Goal: Task Accomplishment & Management: Complete application form

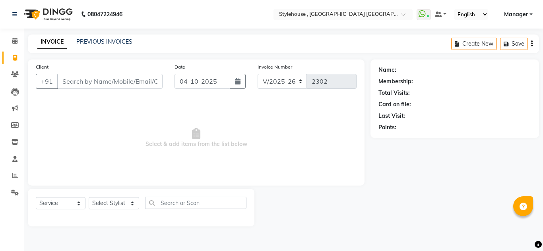
select select "7793"
select select "service"
click at [131, 205] on select "Select Stylist [PERSON_NAME] [PERSON_NAME] [PERSON_NAME] MAMMA Manager [PERSON_…" at bounding box center [114, 203] width 50 height 12
select select "69895"
click at [89, 197] on select "Select Stylist [PERSON_NAME] [PERSON_NAME] [PERSON_NAME] MAMMA Manager [PERSON_…" at bounding box center [114, 203] width 50 height 12
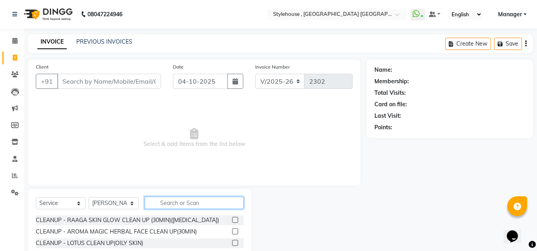
click at [181, 199] on input "text" at bounding box center [194, 203] width 99 height 12
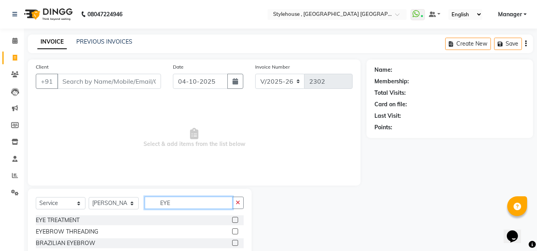
type input "EYE"
click at [236, 232] on label at bounding box center [235, 232] width 6 height 6
click at [236, 232] on input "checkbox" at bounding box center [234, 232] width 5 height 5
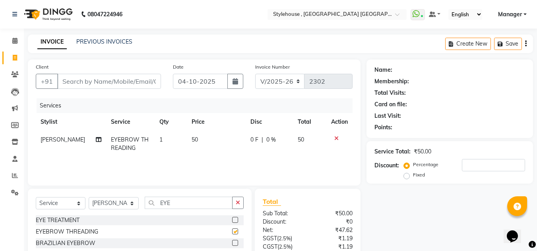
checkbox input "false"
click at [190, 205] on input "EYE" at bounding box center [189, 203] width 88 height 12
type input "E"
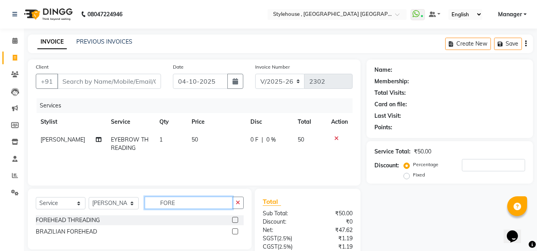
type input "FORE"
click at [236, 220] on label at bounding box center [235, 220] width 6 height 6
click at [236, 220] on input "checkbox" at bounding box center [234, 220] width 5 height 5
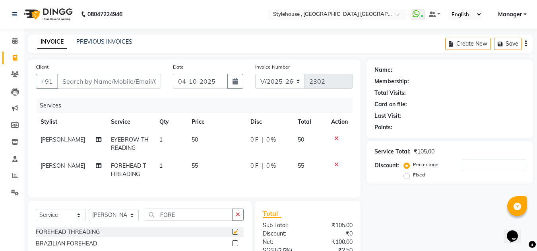
checkbox input "false"
click at [197, 221] on input "FORE" at bounding box center [189, 215] width 88 height 12
type input "F"
type input "UPP"
click at [237, 235] on label at bounding box center [235, 232] width 6 height 6
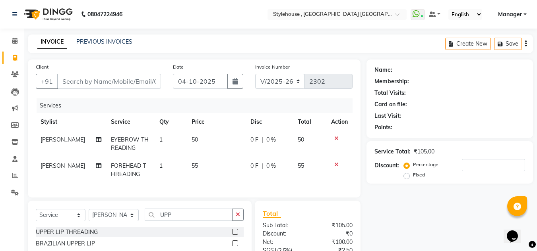
click at [237, 235] on input "checkbox" at bounding box center [234, 232] width 5 height 5
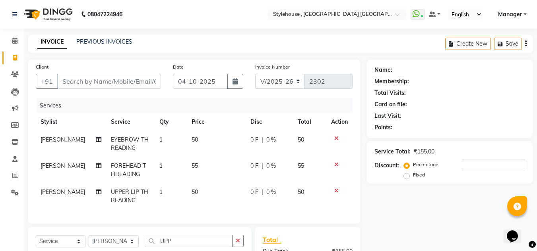
checkbox input "false"
click at [126, 81] on input "Client" at bounding box center [109, 81] width 104 height 15
type input "9"
type input "0"
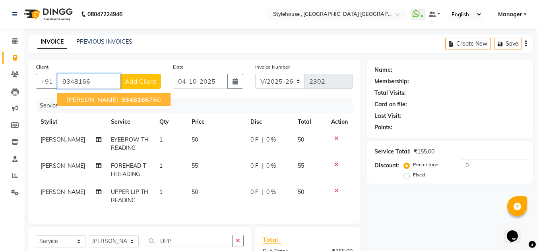
click at [127, 98] on span "9348166" at bounding box center [135, 100] width 28 height 8
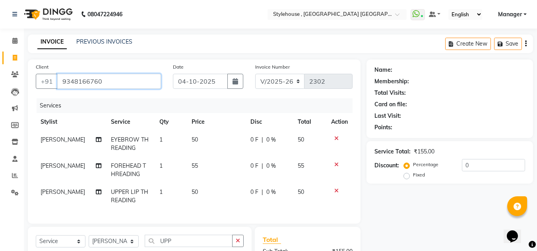
type input "9348166760"
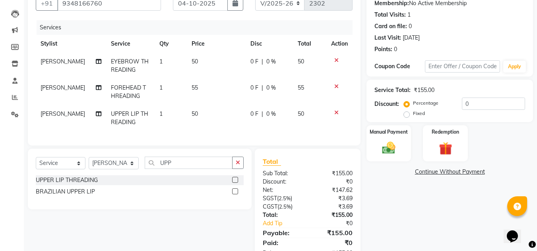
scroll to position [110, 0]
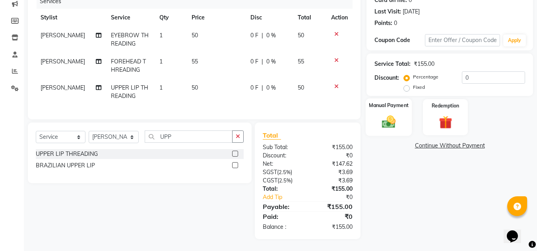
click at [392, 120] on img at bounding box center [388, 122] width 22 height 16
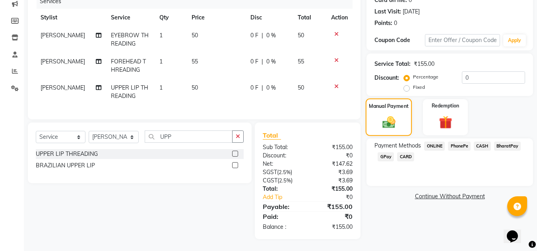
scroll to position [71, 0]
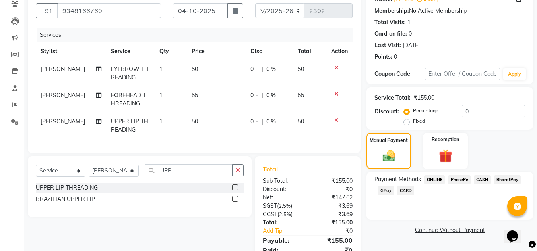
click at [460, 180] on span "PhonePe" at bounding box center [459, 180] width 23 height 9
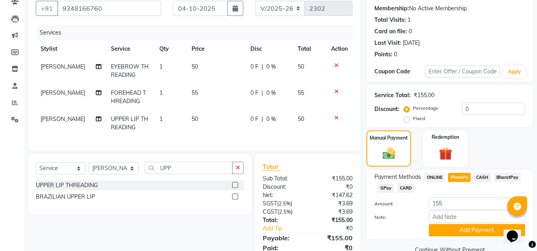
scroll to position [110, 0]
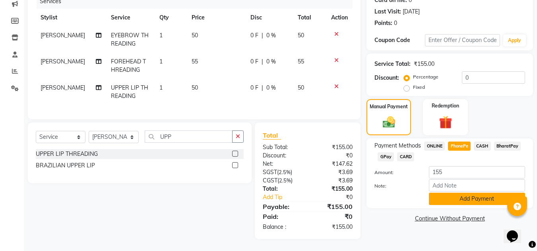
click at [471, 196] on button "Add Payment" at bounding box center [477, 199] width 96 height 12
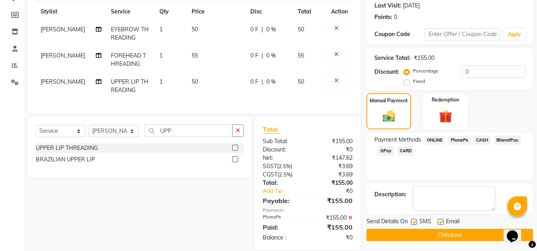
click at [454, 235] on button "Checkout" at bounding box center [449, 235] width 166 height 12
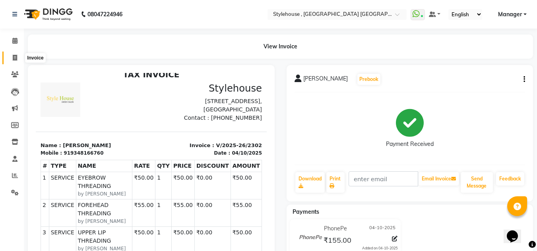
click at [14, 56] on icon at bounding box center [15, 58] width 4 height 6
select select "service"
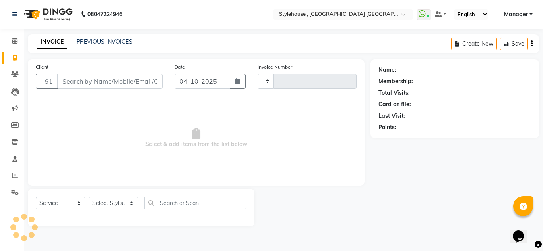
type input "2303"
select select "7793"
click at [115, 41] on link "PREVIOUS INVOICES" at bounding box center [104, 41] width 56 height 7
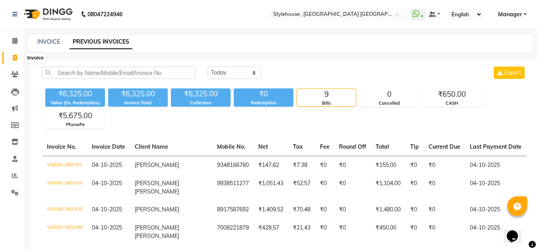
click at [15, 56] on icon at bounding box center [15, 58] width 4 height 6
select select "service"
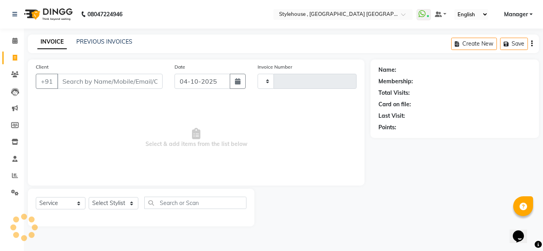
type input "2303"
select select "7793"
click at [120, 41] on link "PREVIOUS INVOICES" at bounding box center [104, 41] width 56 height 7
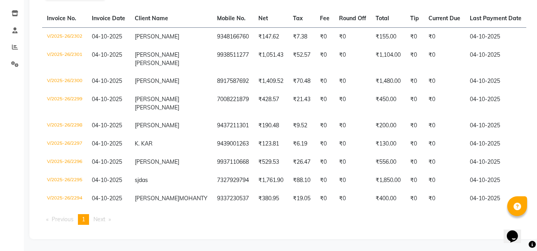
scroll to position [151, 0]
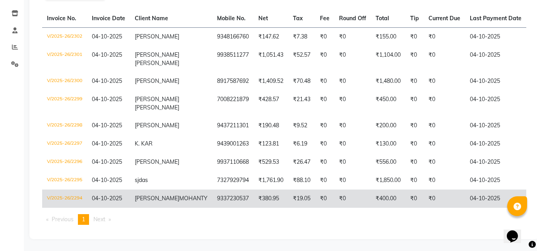
click at [212, 190] on td "9337230537" at bounding box center [232, 199] width 41 height 18
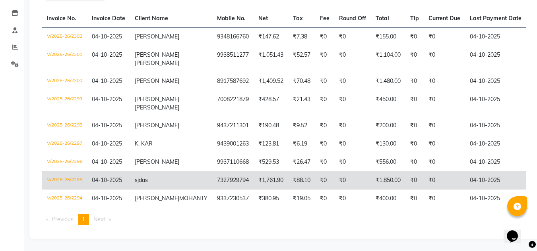
click at [168, 172] on td "sj das" at bounding box center [171, 181] width 82 height 18
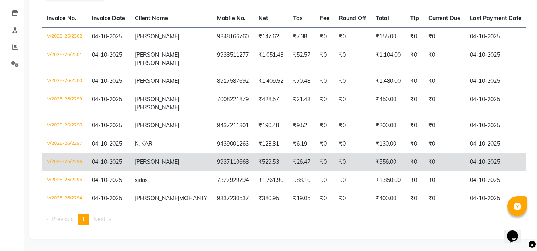
click at [145, 158] on span "[PERSON_NAME]" at bounding box center [157, 161] width 44 height 7
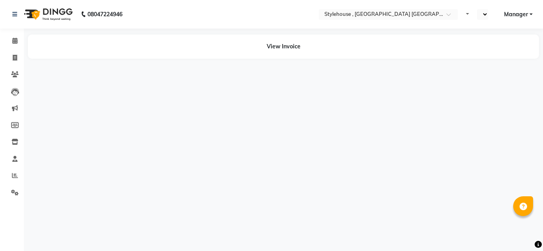
select select "en"
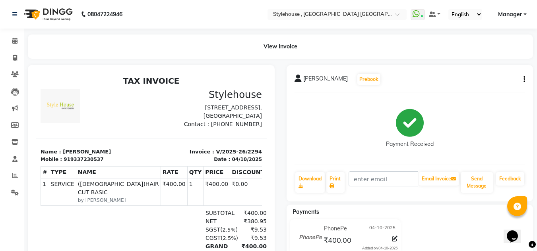
drag, startPoint x: 58, startPoint y: 158, endPoint x: 124, endPoint y: 156, distance: 66.0
click at [124, 156] on section "Name : SAMBIT MOHANTY Mobile : 919337230537 Invoice : V/2025-26/2294 Date : 04/…" at bounding box center [151, 150] width 231 height 25
copy p "SAMBIT MOHANTY"
drag, startPoint x: 66, startPoint y: 169, endPoint x: 100, endPoint y: 170, distance: 34.6
click at [100, 163] on div "Mobile : 919337230537" at bounding box center [94, 159] width 106 height 7
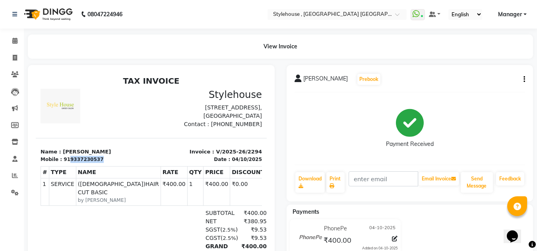
copy div "9337230537"
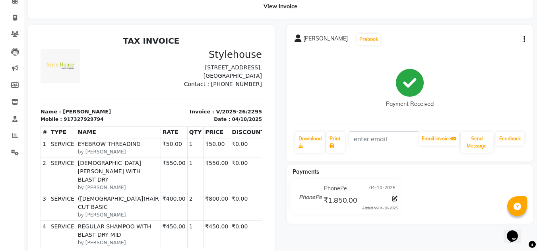
scroll to position [40, 0]
drag, startPoint x: 60, startPoint y: 119, endPoint x: 91, endPoint y: 117, distance: 31.4
click at [91, 116] on p "Name : sj das" at bounding box center [94, 112] width 106 height 8
copy p "sj das"
drag, startPoint x: 67, startPoint y: 128, endPoint x: 109, endPoint y: 130, distance: 42.1
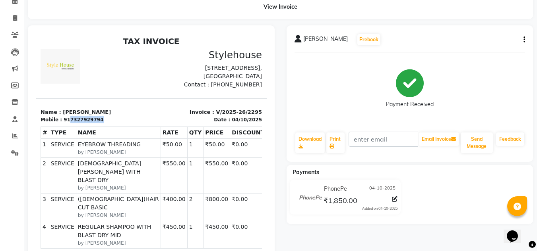
click at [109, 124] on div "Mobile : 917327929794" at bounding box center [94, 119] width 106 height 7
copy div "7327929794"
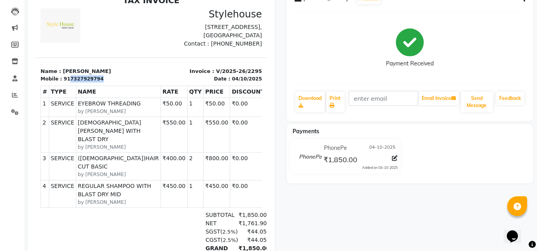
scroll to position [119, 0]
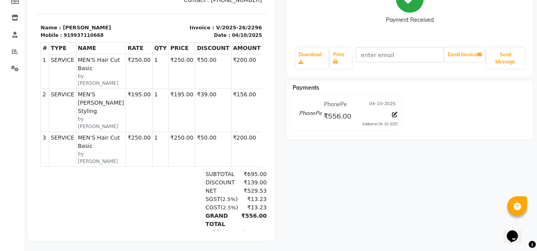
scroll to position [132, 0]
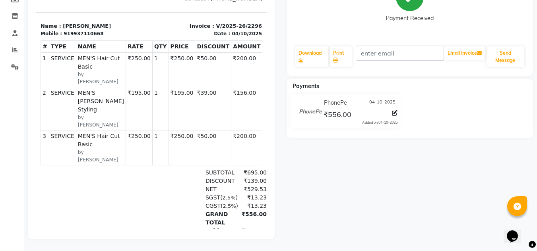
click at [462, 185] on div "GYANA Prebook Payment Received Download Print Email Invoice Send Message Paymen…" at bounding box center [409, 89] width 259 height 300
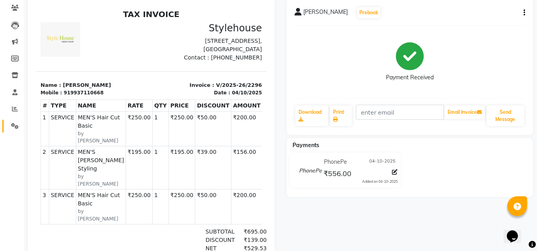
scroll to position [0, 0]
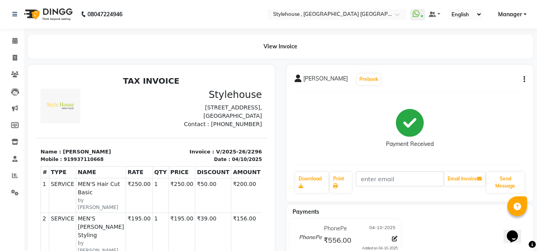
click at [195, 87] on div "TAX INVOICE Stylehouse Plot No 1338, 1st Floor, Opposite To CDA Market Complex,…" at bounding box center [151, 232] width 231 height 313
drag, startPoint x: 58, startPoint y: 159, endPoint x: 93, endPoint y: 157, distance: 34.2
click at [93, 156] on p "Name : GYANA" at bounding box center [94, 152] width 106 height 8
copy p "[PERSON_NAME]"
drag, startPoint x: 66, startPoint y: 168, endPoint x: 97, endPoint y: 168, distance: 31.4
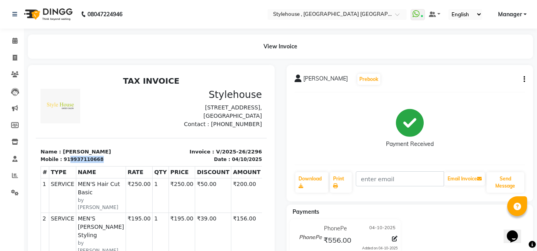
click at [97, 163] on div "Mobile : 919937110668" at bounding box center [94, 159] width 106 height 7
drag, startPoint x: 97, startPoint y: 168, endPoint x: 59, endPoint y: 122, distance: 59.4
click at [59, 122] on img at bounding box center [61, 106] width 40 height 35
drag, startPoint x: 66, startPoint y: 168, endPoint x: 104, endPoint y: 168, distance: 37.7
click at [104, 163] on div "Mobile : 919937110668" at bounding box center [94, 159] width 106 height 7
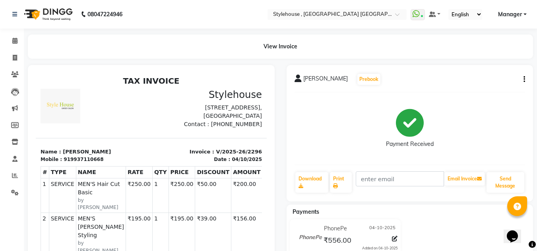
drag, startPoint x: 108, startPoint y: 166, endPoint x: 78, endPoint y: 134, distance: 43.8
click at [78, 129] on div at bounding box center [94, 109] width 116 height 40
drag, startPoint x: 66, startPoint y: 167, endPoint x: 97, endPoint y: 167, distance: 31.0
click at [97, 163] on div "Mobile : 919937110668" at bounding box center [94, 159] width 106 height 7
drag, startPoint x: 97, startPoint y: 167, endPoint x: 77, endPoint y: 87, distance: 82.0
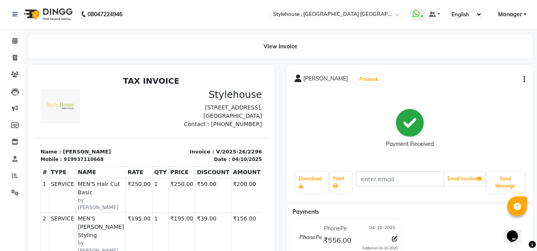
click at [77, 87] on div "TAX INVOICE Stylehouse Plot No 1338, 1st Floor, Opposite To CDA Market Complex,…" at bounding box center [151, 232] width 231 height 313
drag, startPoint x: 65, startPoint y: 168, endPoint x: 106, endPoint y: 172, distance: 41.4
click at [106, 172] on div "TAX INVOICE Stylehouse Plot No 1338, 1st Floor, Opposite To CDA Market Complex,…" at bounding box center [151, 232] width 231 height 313
click at [122, 152] on section "Name : GYANA Mobile : 919937110668 Invoice : V/2025-26/2296 Date : 04/10/2025" at bounding box center [151, 150] width 231 height 25
drag, startPoint x: 66, startPoint y: 167, endPoint x: 103, endPoint y: 166, distance: 36.6
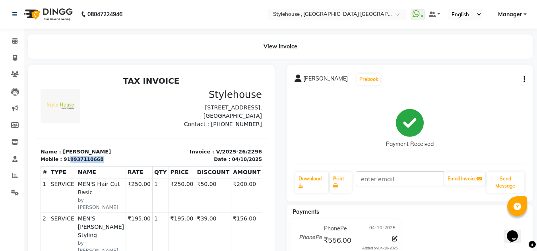
click at [103, 163] on div "Mobile : 919937110668" at bounding box center [94, 159] width 106 height 7
copy div "9937110668"
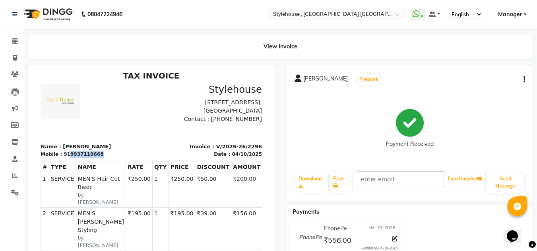
scroll to position [6, 0]
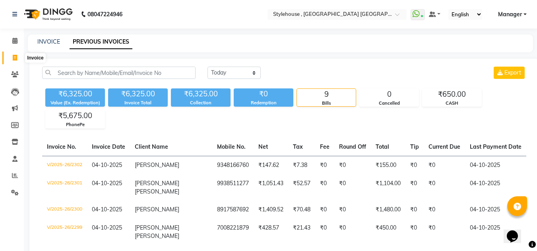
click at [17, 59] on icon at bounding box center [15, 58] width 4 height 6
select select "service"
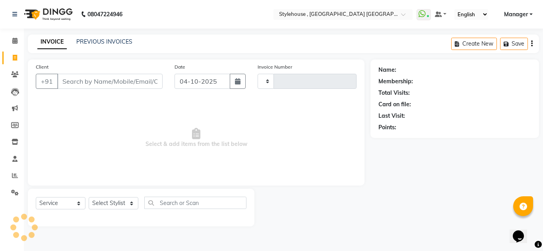
type input "2303"
select select "7793"
click at [133, 204] on select "Select Stylist" at bounding box center [114, 203] width 50 height 12
select select "69899"
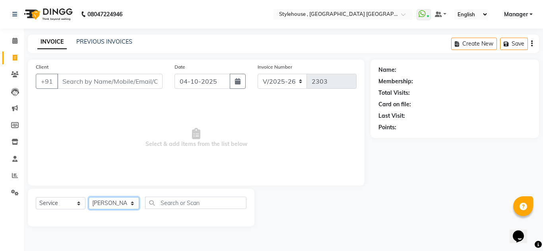
click at [89, 197] on select "Select Stylist [PERSON_NAME] [PERSON_NAME] [PERSON_NAME] MAMMA Manager [PERSON_…" at bounding box center [114, 203] width 50 height 12
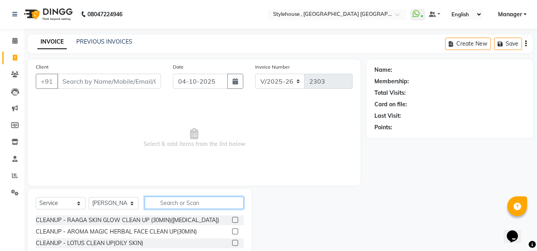
click at [166, 197] on input "text" at bounding box center [194, 203] width 99 height 12
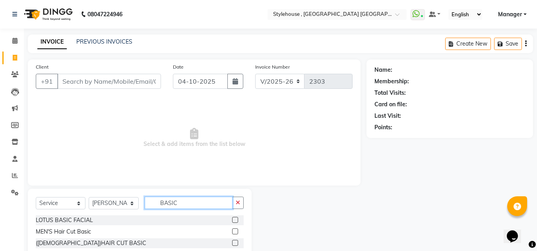
type input "BASIC"
click at [237, 233] on label at bounding box center [235, 232] width 6 height 6
click at [237, 233] on input "checkbox" at bounding box center [234, 232] width 5 height 5
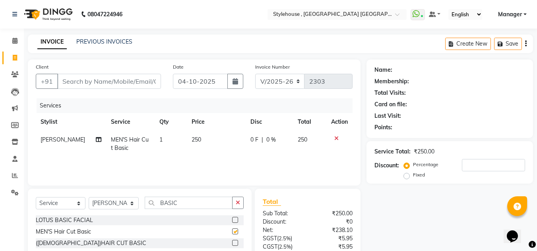
checkbox input "false"
click at [180, 206] on input "BASIC" at bounding box center [189, 203] width 88 height 12
type input "BEAR"
click at [236, 231] on label at bounding box center [235, 232] width 6 height 6
click at [236, 231] on input "checkbox" at bounding box center [234, 232] width 5 height 5
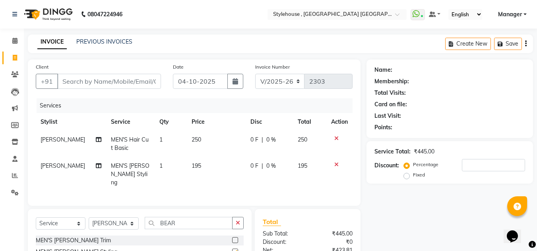
checkbox input "false"
click at [113, 83] on input "Client" at bounding box center [109, 81] width 104 height 15
type input "9"
type input "0"
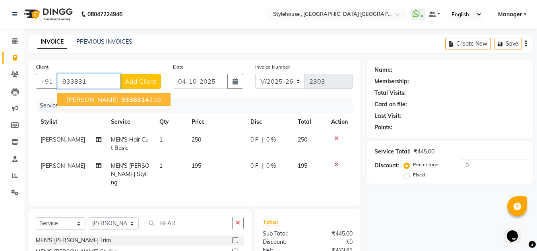
click at [118, 101] on span "[PERSON_NAME]" at bounding box center [92, 100] width 51 height 8
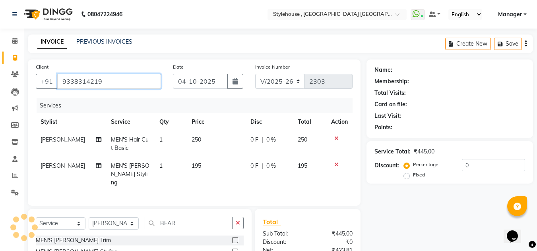
type input "9338314219"
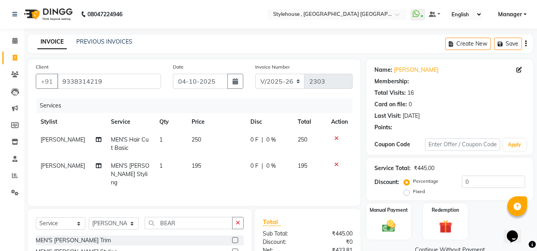
select select "1: Object"
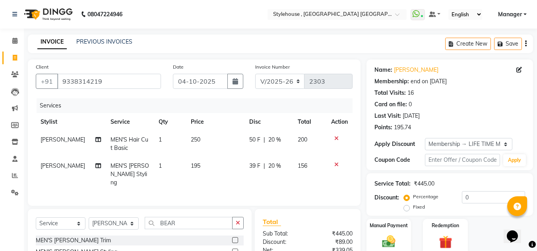
type input "20"
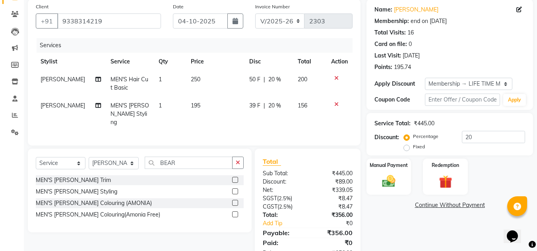
scroll to position [84, 0]
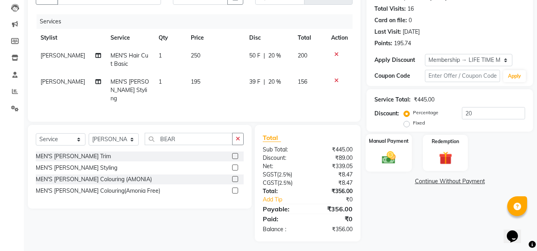
click at [386, 158] on img at bounding box center [388, 158] width 22 height 16
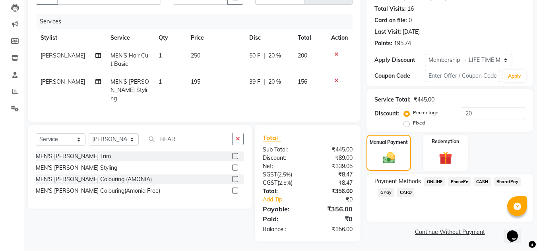
click at [464, 182] on span "PhonePe" at bounding box center [459, 182] width 23 height 9
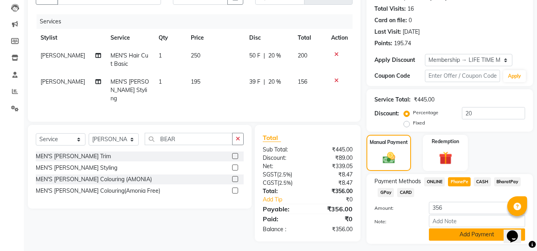
click at [473, 237] on button "Add Payment" at bounding box center [477, 235] width 96 height 12
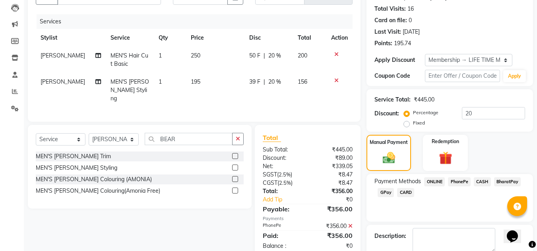
scroll to position [149, 0]
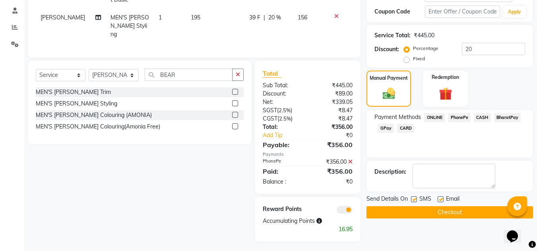
click at [461, 210] on button "Checkout" at bounding box center [449, 213] width 166 height 12
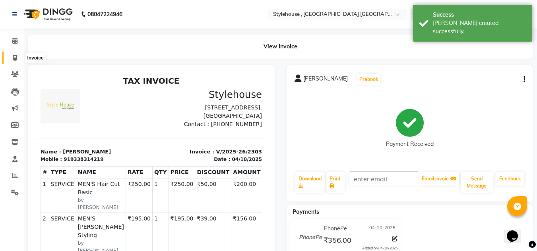
click at [14, 55] on icon at bounding box center [15, 58] width 4 height 6
select select "7793"
select select "service"
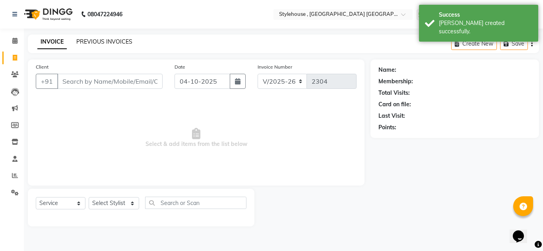
click at [94, 42] on link "PREVIOUS INVOICES" at bounding box center [104, 41] width 56 height 7
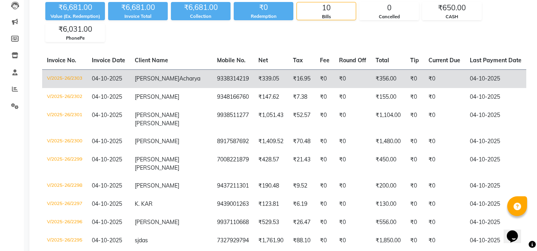
scroll to position [159, 0]
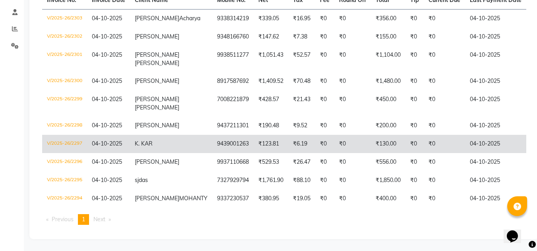
click at [156, 147] on td "K. KAR" at bounding box center [171, 144] width 82 height 18
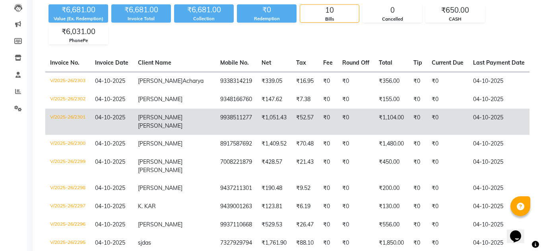
scroll to position [0, 0]
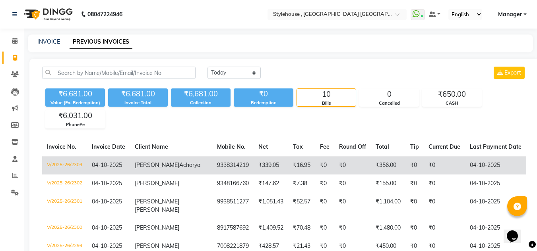
click at [61, 172] on td "V/2025-26/2303" at bounding box center [64, 165] width 45 height 19
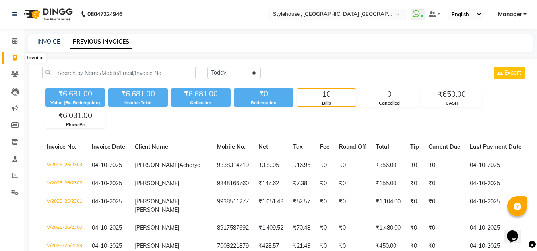
click at [12, 58] on span at bounding box center [15, 58] width 14 height 9
select select "service"
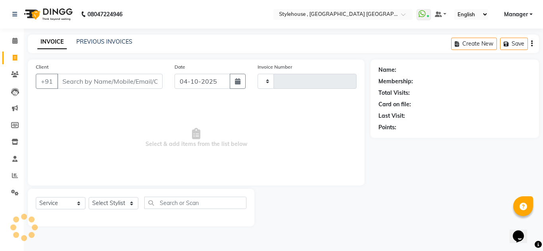
type input "2304"
select select "7793"
click at [117, 81] on input "Client" at bounding box center [109, 81] width 105 height 15
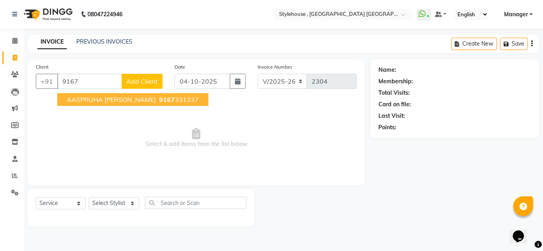
click at [159, 102] on span "9167" at bounding box center [167, 100] width 16 height 8
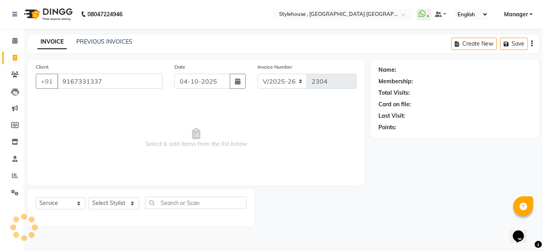
type input "9167331337"
